Goal: Transaction & Acquisition: Purchase product/service

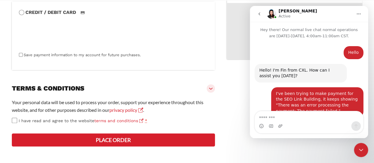
scroll to position [516, 0]
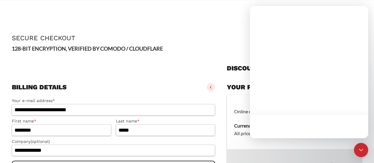
scroll to position [70, 0]
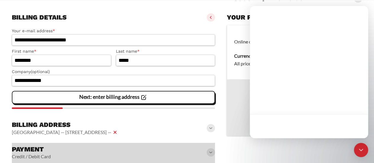
click at [232, 148] on vaadin-details "Your product(s) Online course: SEO link building × 1 (remove) Currency: All pri…" at bounding box center [295, 95] width 136 height 169
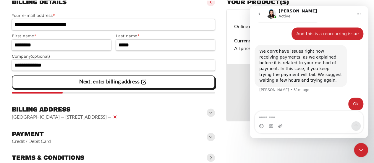
scroll to position [99, 0]
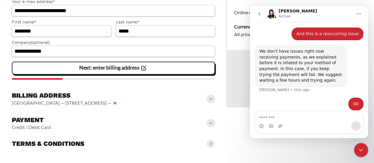
click at [0, 0] on slot "Credit / Debit Card" at bounding box center [0, 0] width 0 height 0
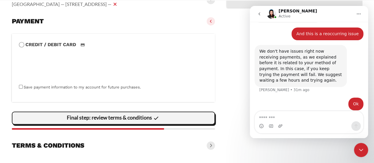
scroll to position [200, 0]
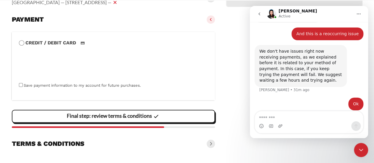
click at [30, 120] on div "Final step: review terms & conditions" at bounding box center [114, 116] width 196 height 12
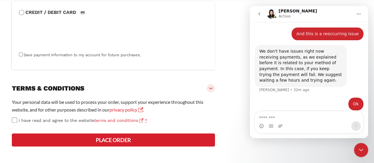
scroll to position [252, 0]
click at [27, 141] on button "Place order" at bounding box center [113, 139] width 203 height 13
click at [82, 138] on button "Place order" at bounding box center [113, 139] width 203 height 13
click at [27, 140] on button "Place order" at bounding box center [113, 139] width 203 height 13
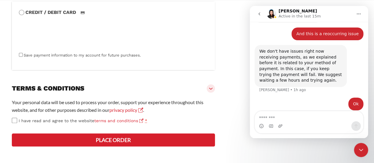
click at [135, 142] on button "Place order" at bounding box center [113, 139] width 203 height 13
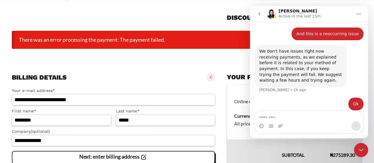
scroll to position [46, 0]
